Goal: Information Seeking & Learning: Compare options

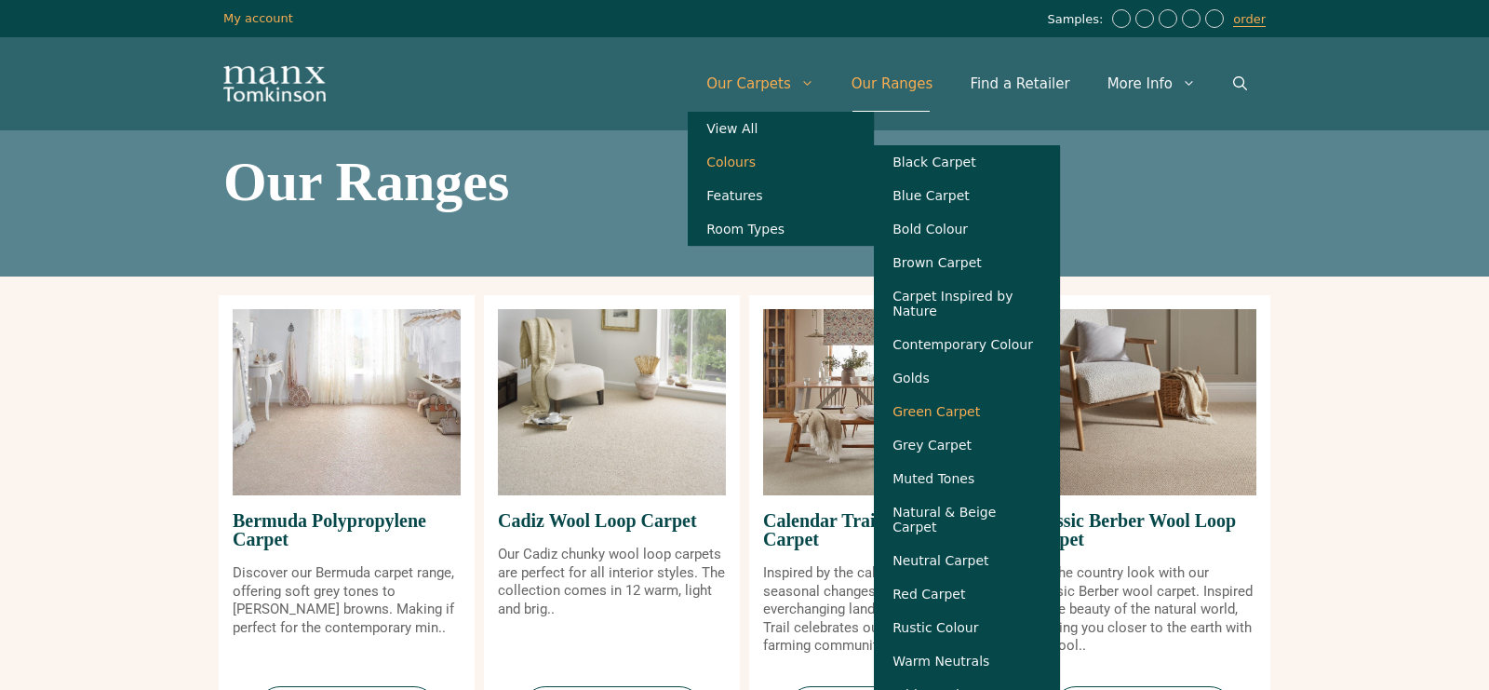
click at [977, 419] on link "Green Carpet" at bounding box center [967, 412] width 186 height 34
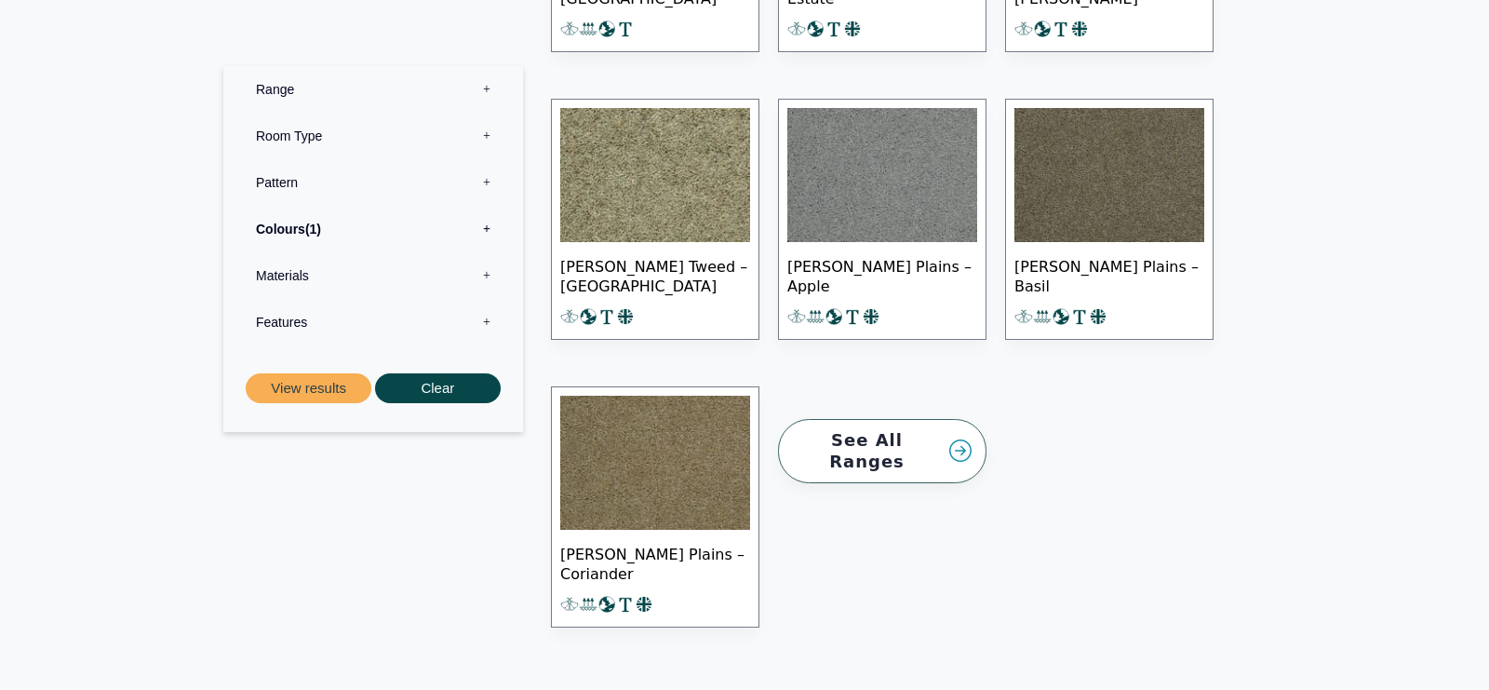
scroll to position [976, 0]
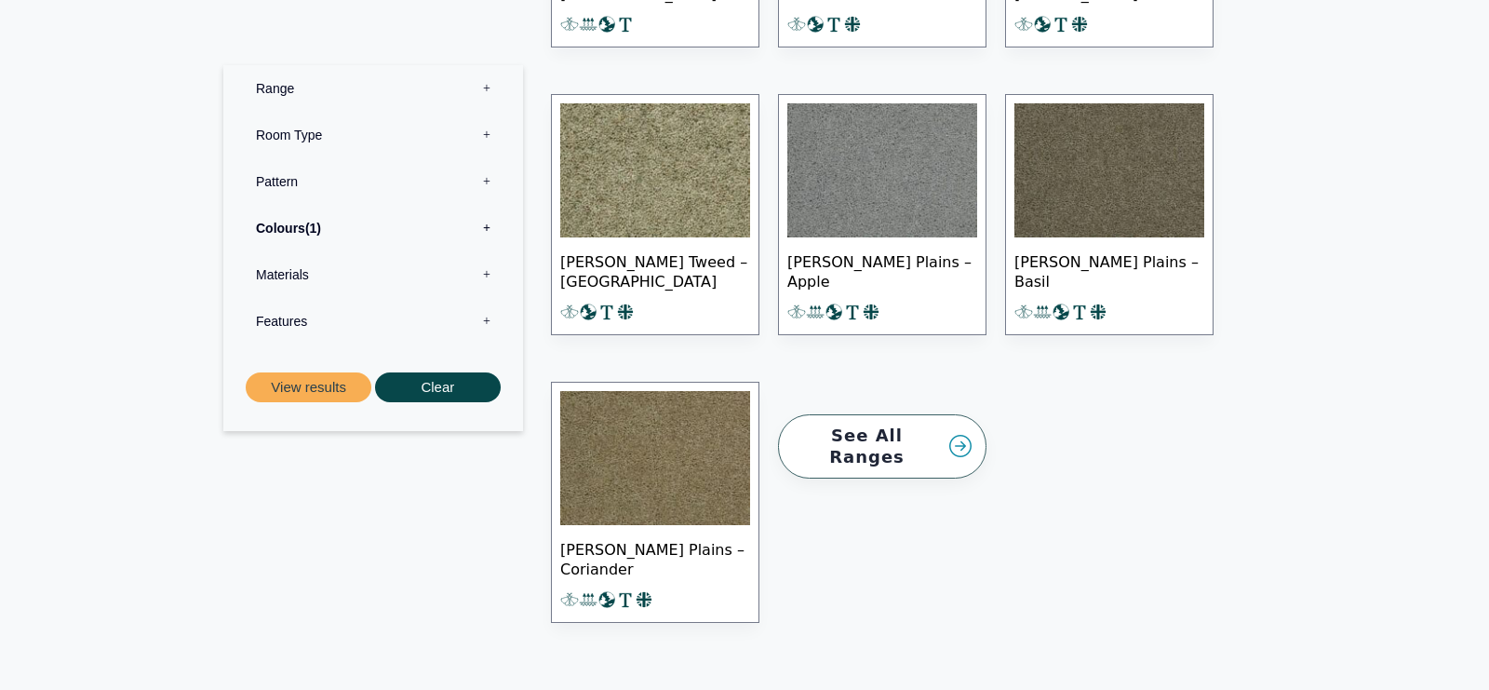
click at [961, 414] on link "See All Ranges" at bounding box center [882, 446] width 209 height 64
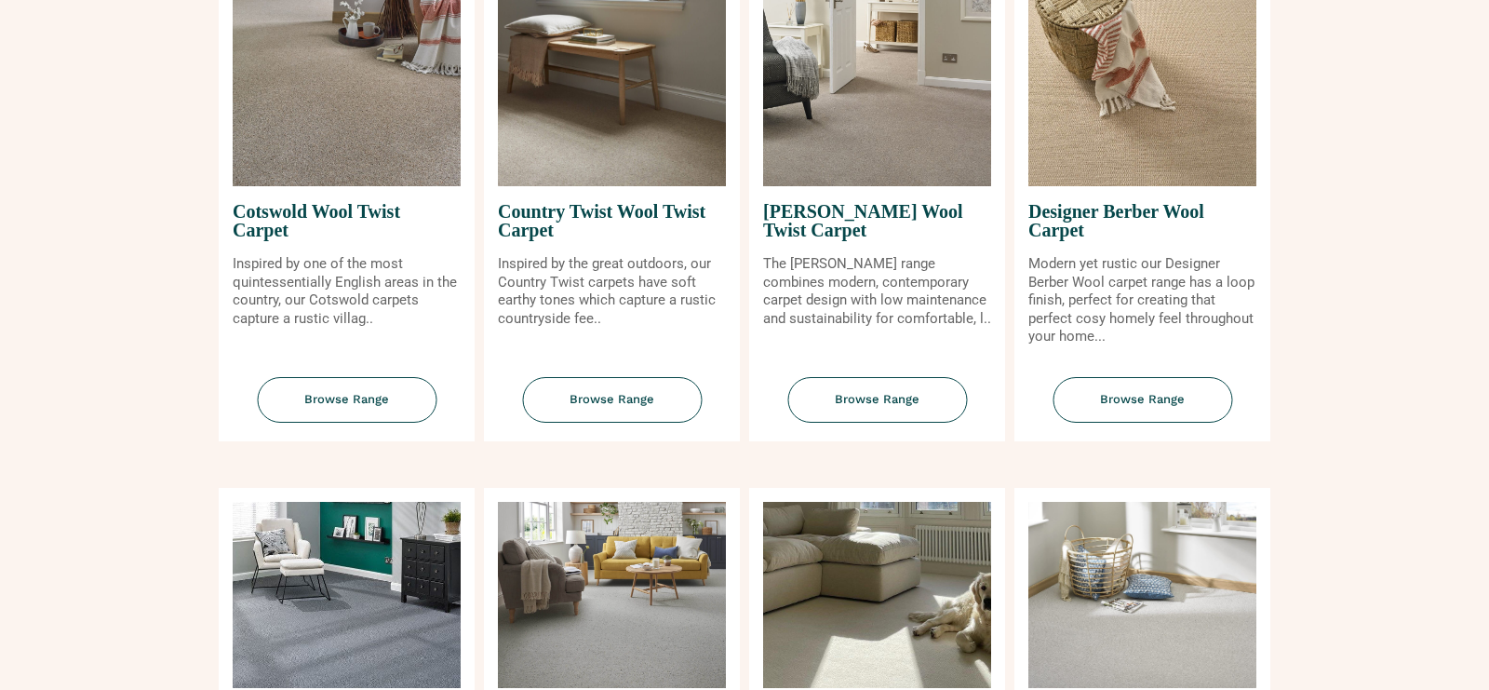
scroll to position [816, 0]
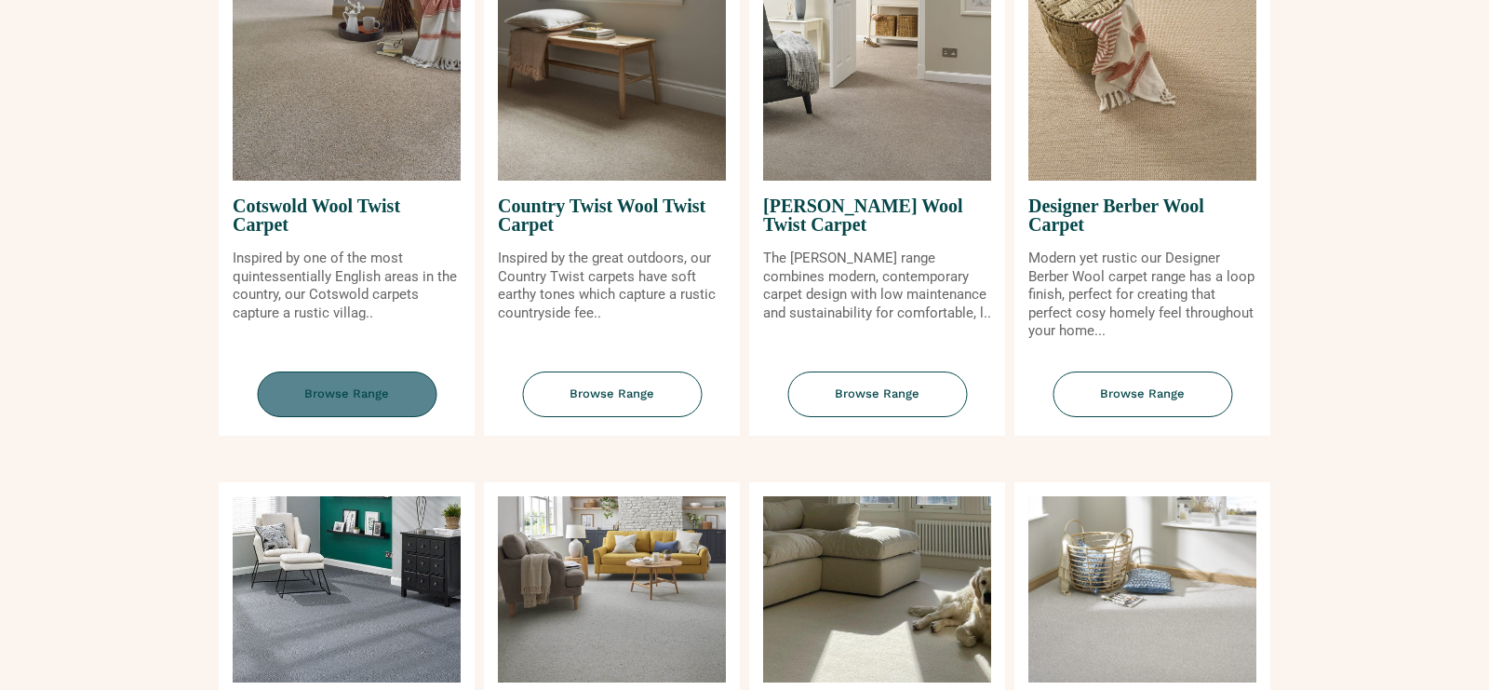
click at [361, 392] on span "Browse Range" at bounding box center [347, 394] width 180 height 46
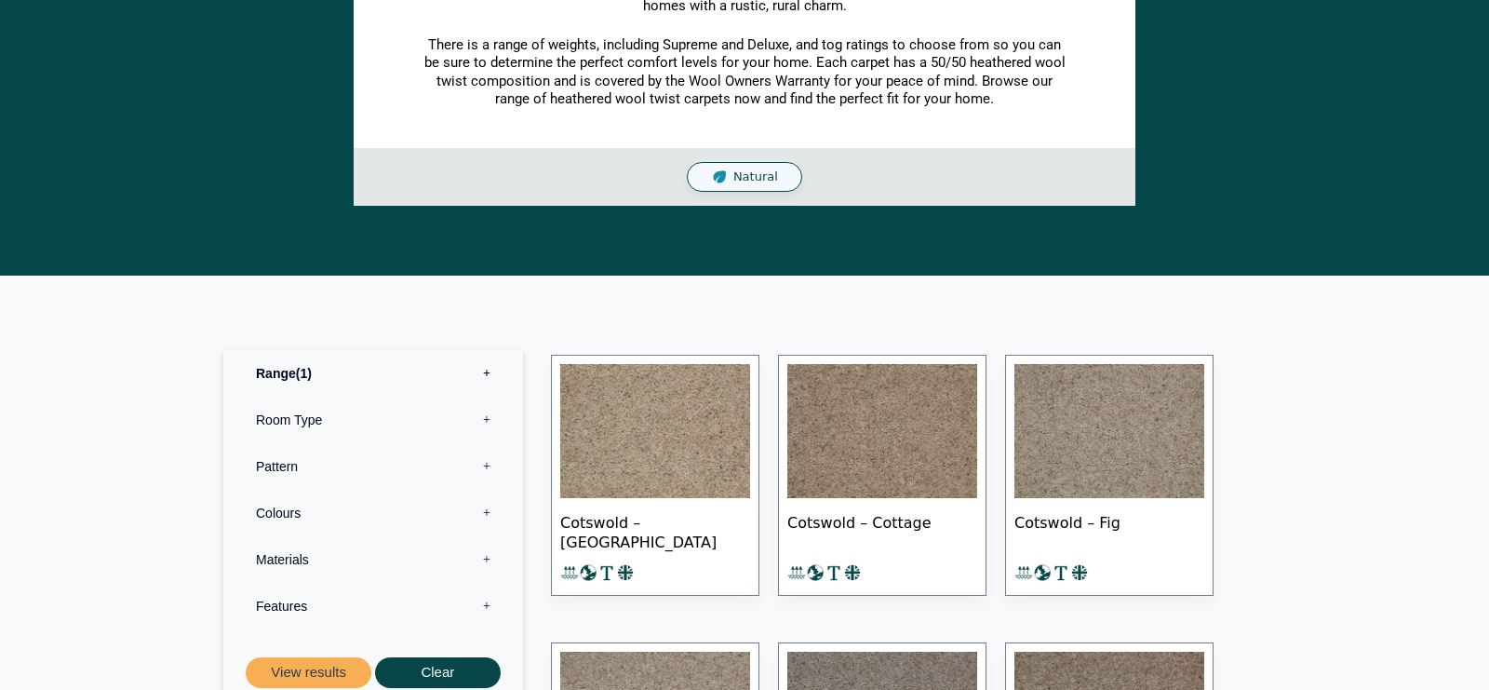
scroll to position [509, 0]
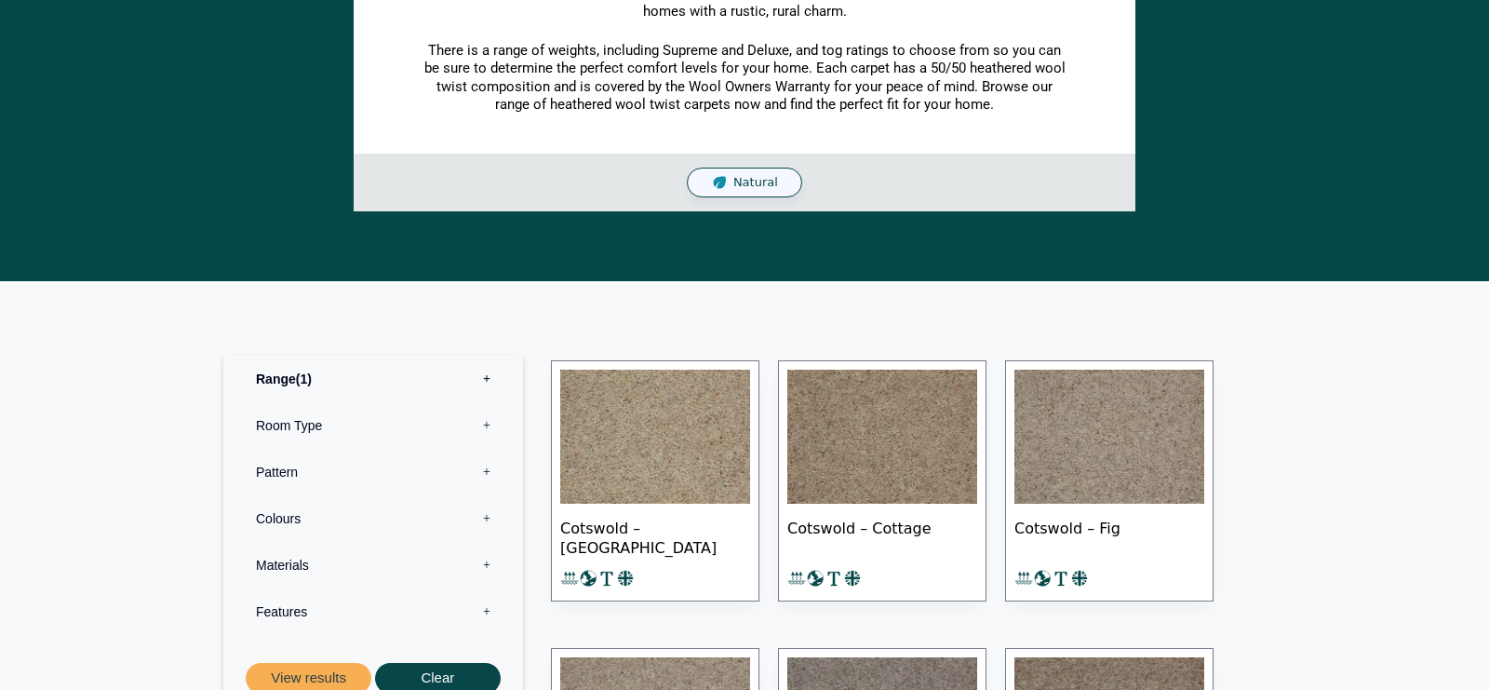
click at [487, 381] on label "Range 1" at bounding box center [373, 379] width 272 height 47
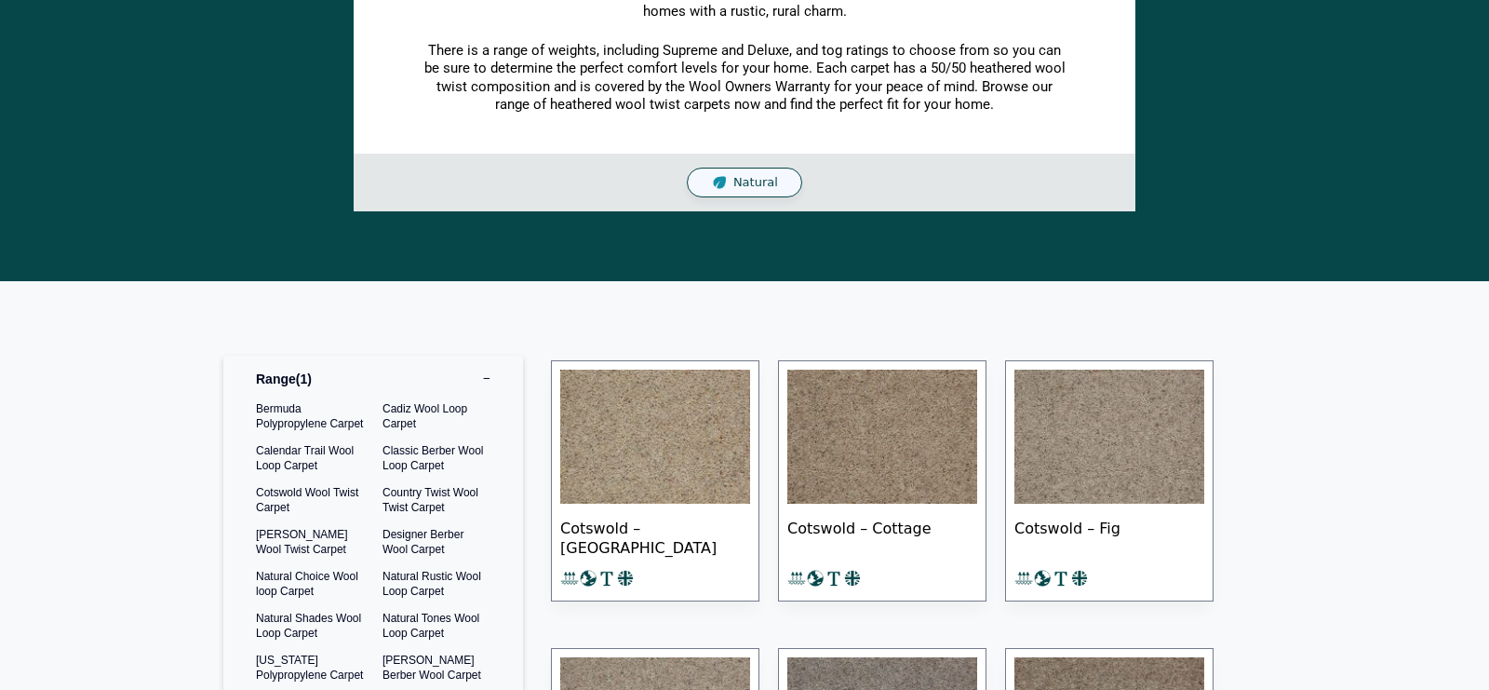
click at [483, 381] on label "Range 1" at bounding box center [373, 379] width 272 height 47
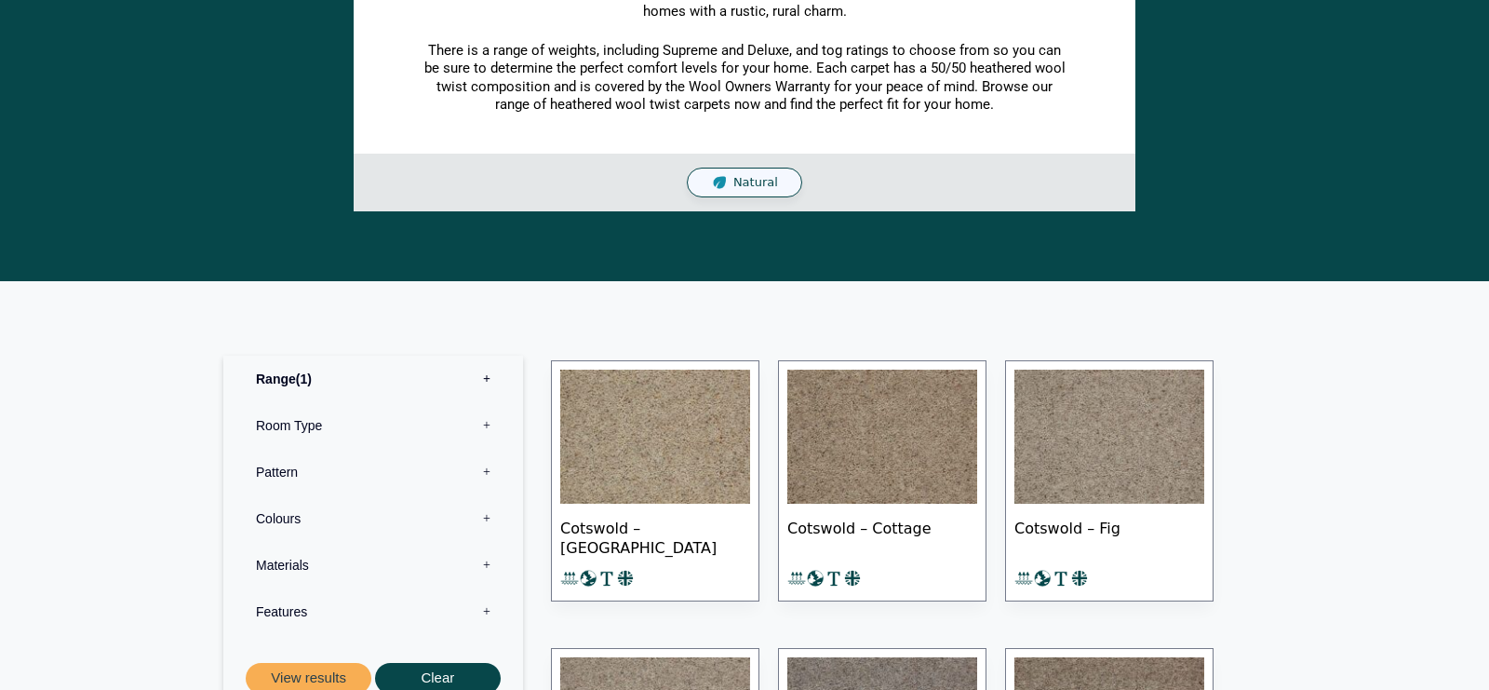
click at [488, 520] on label "Colours 0" at bounding box center [373, 518] width 272 height 47
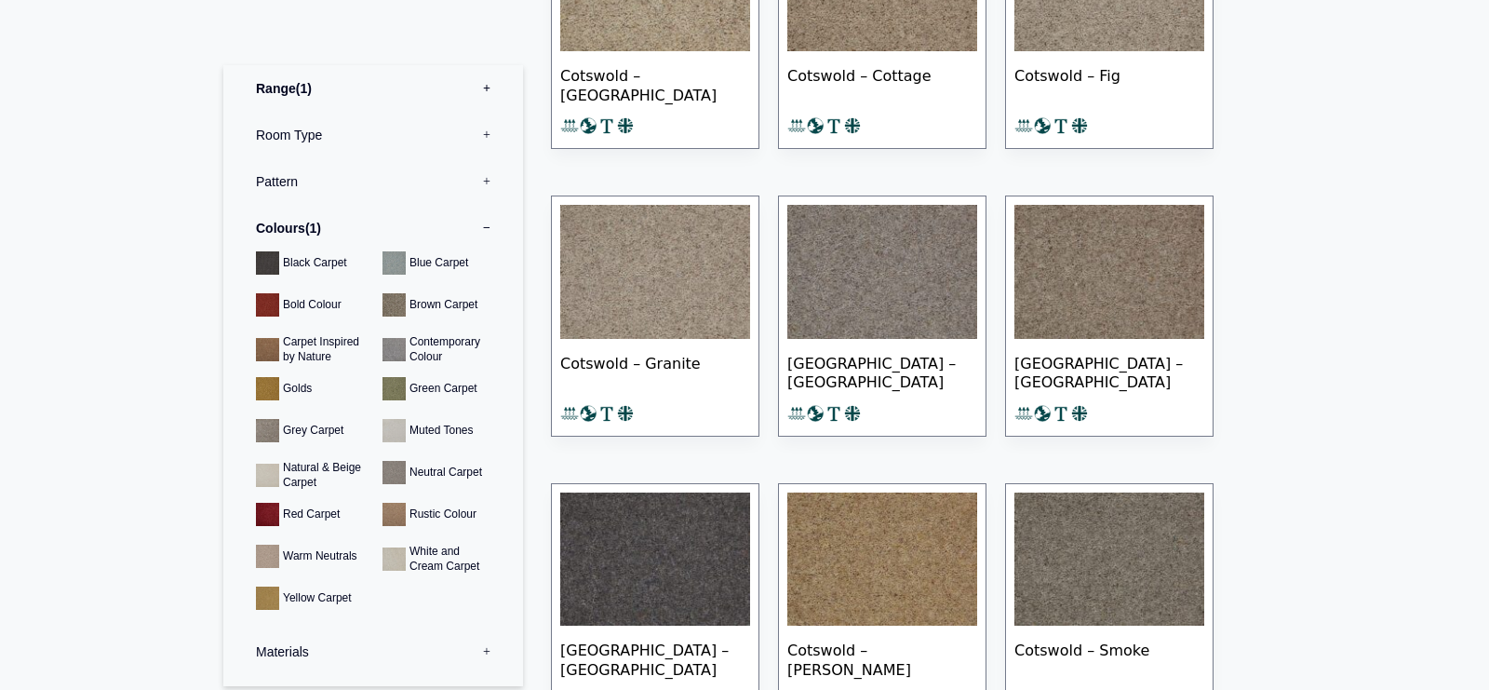
scroll to position [939, 0]
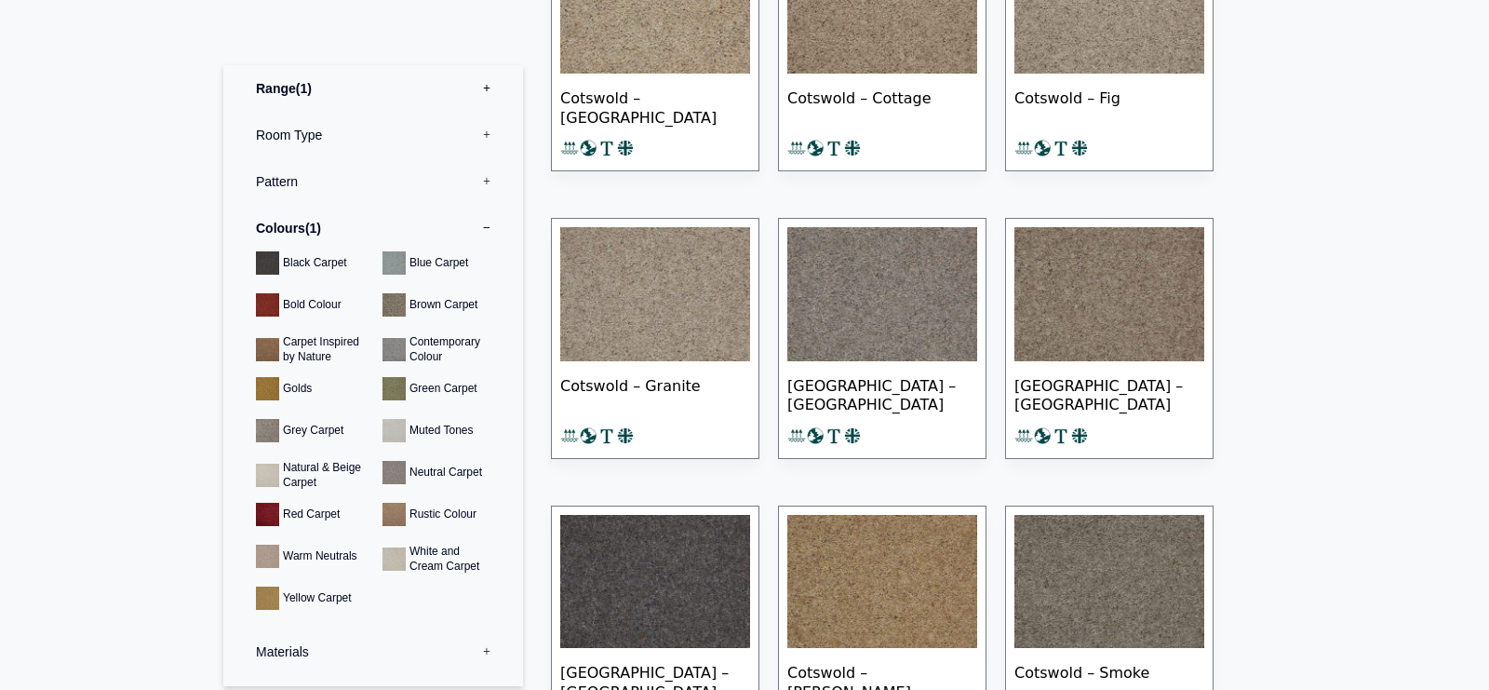
click at [484, 89] on label "Range 1" at bounding box center [373, 88] width 272 height 47
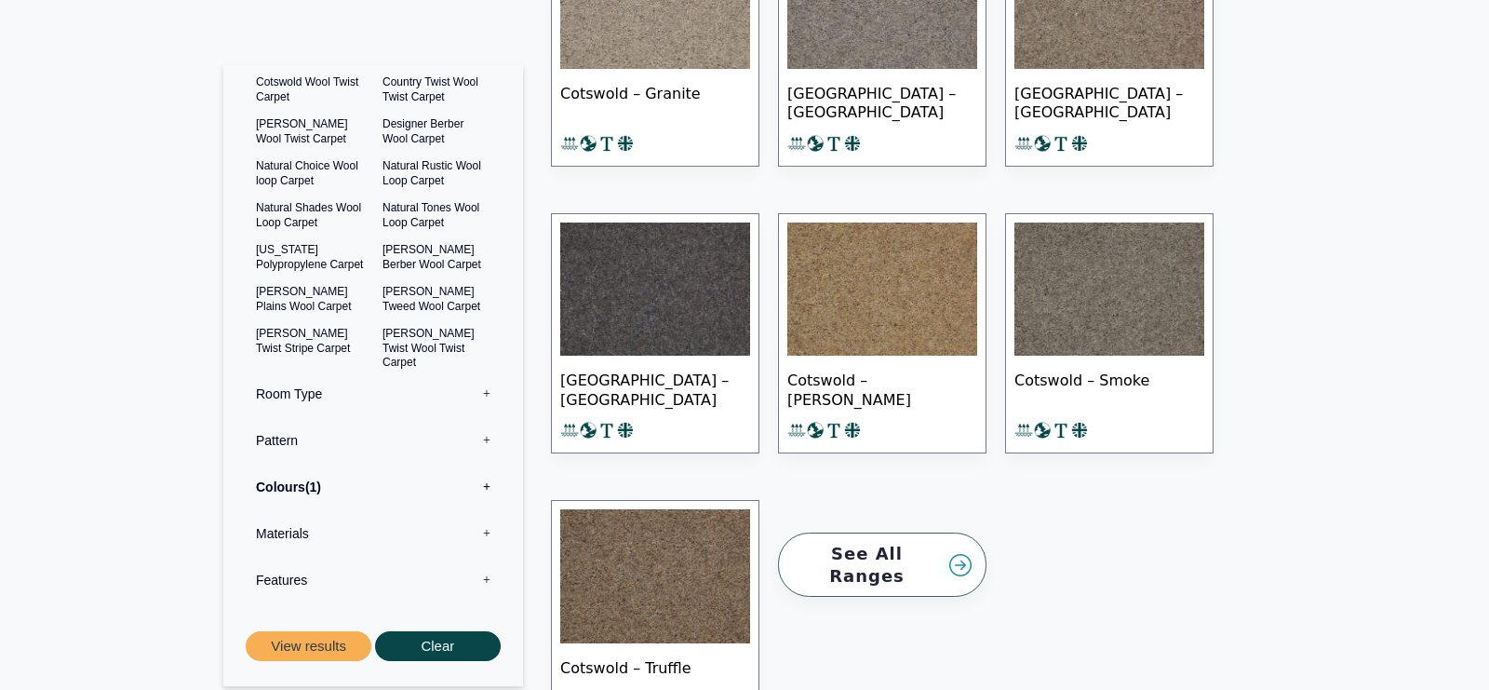
scroll to position [123, 0]
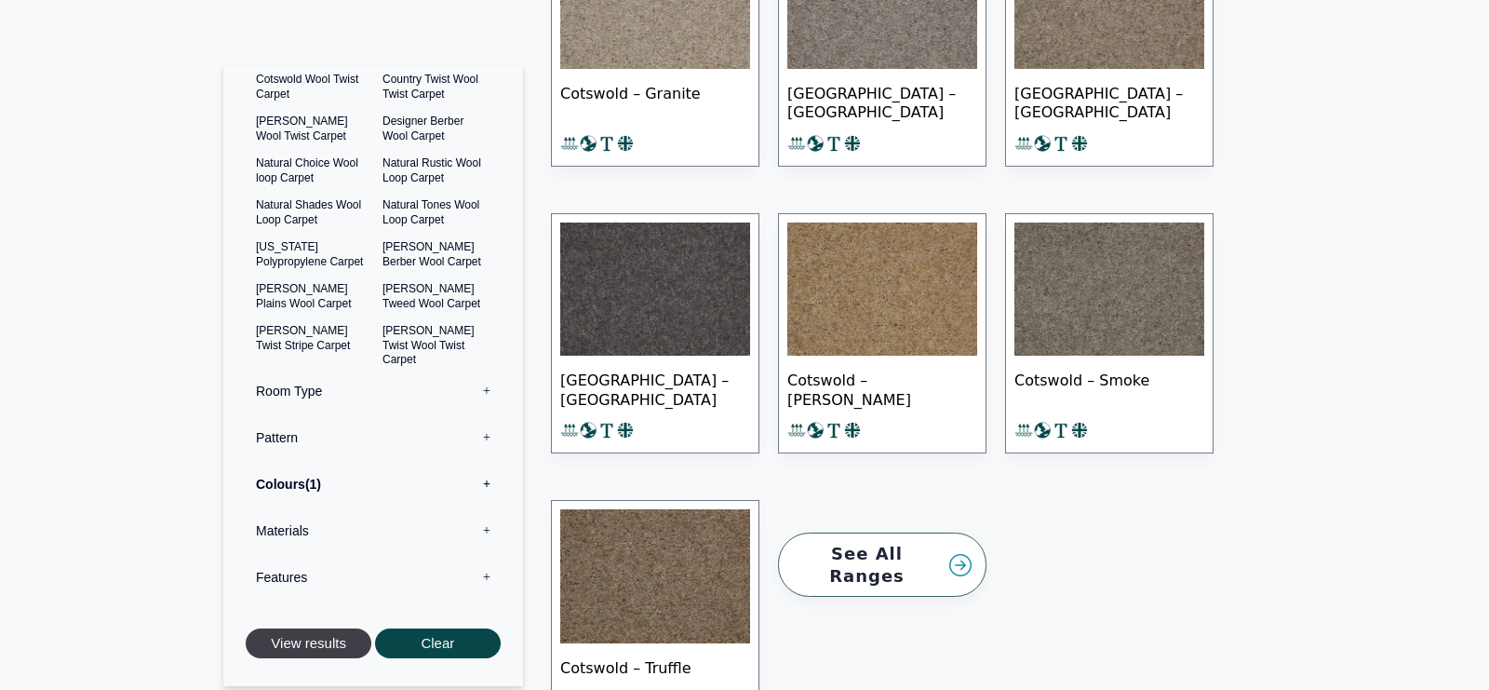
click at [308, 640] on button "View results" at bounding box center [309, 643] width 126 height 31
